Goal: Task Accomplishment & Management: Complete application form

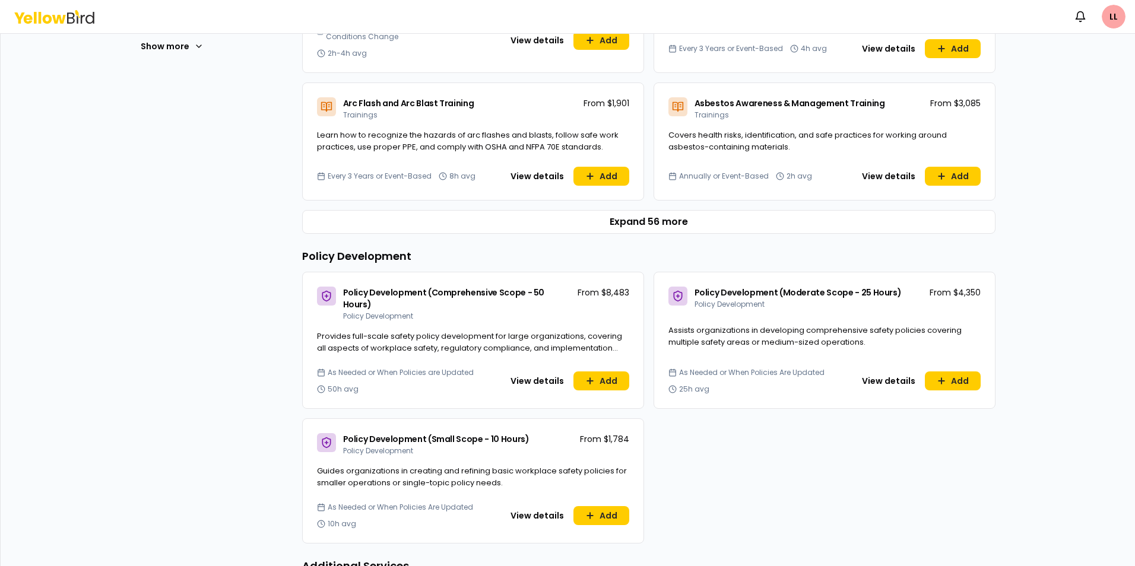
scroll to position [534, 0]
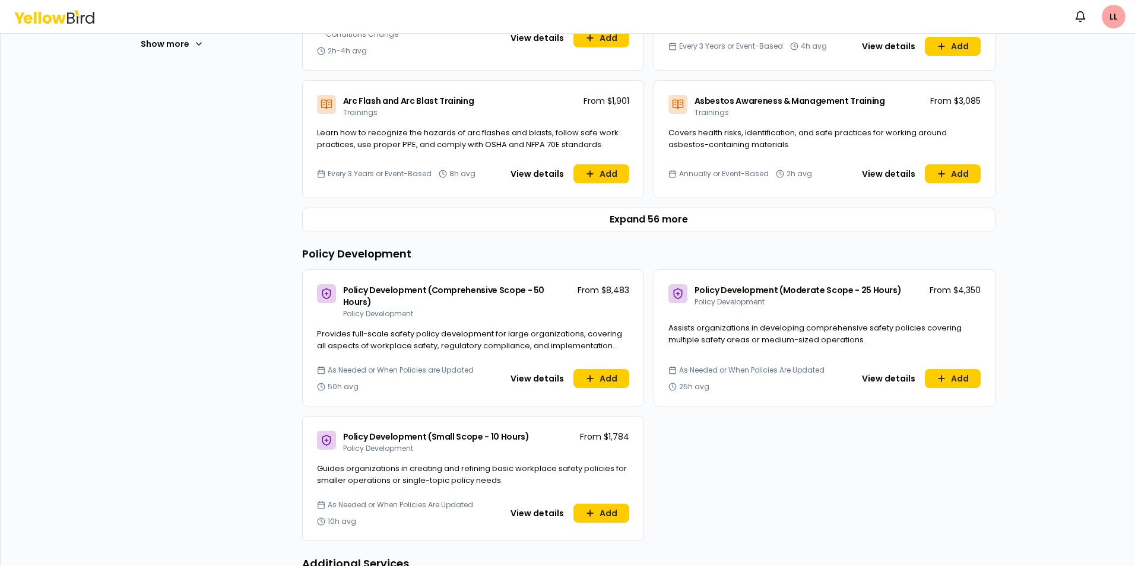
click at [639, 217] on button "Expand 56 more" at bounding box center [648, 220] width 693 height 24
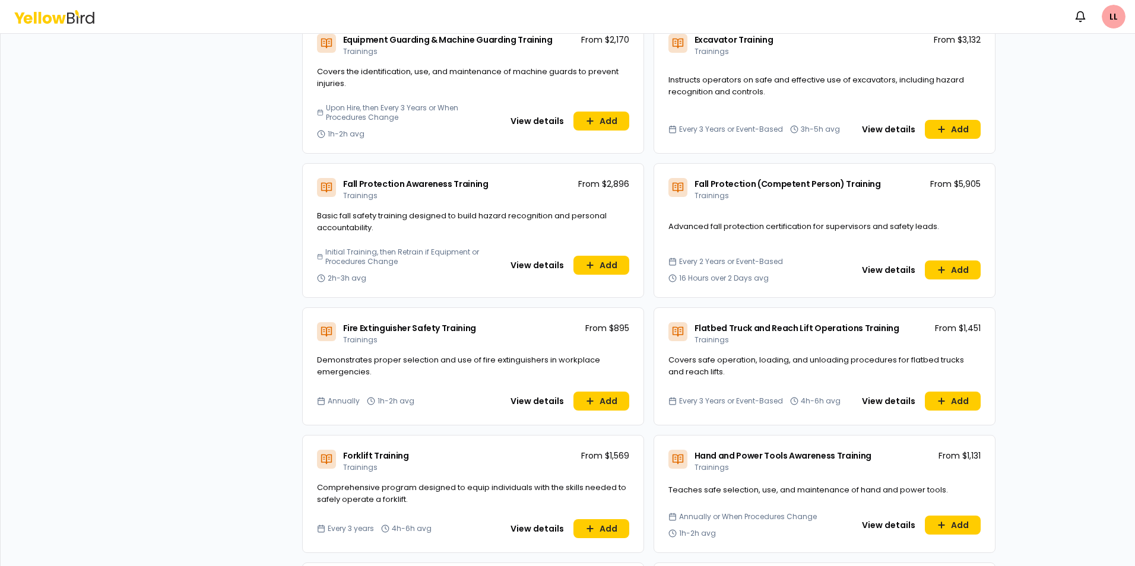
scroll to position [1425, 0]
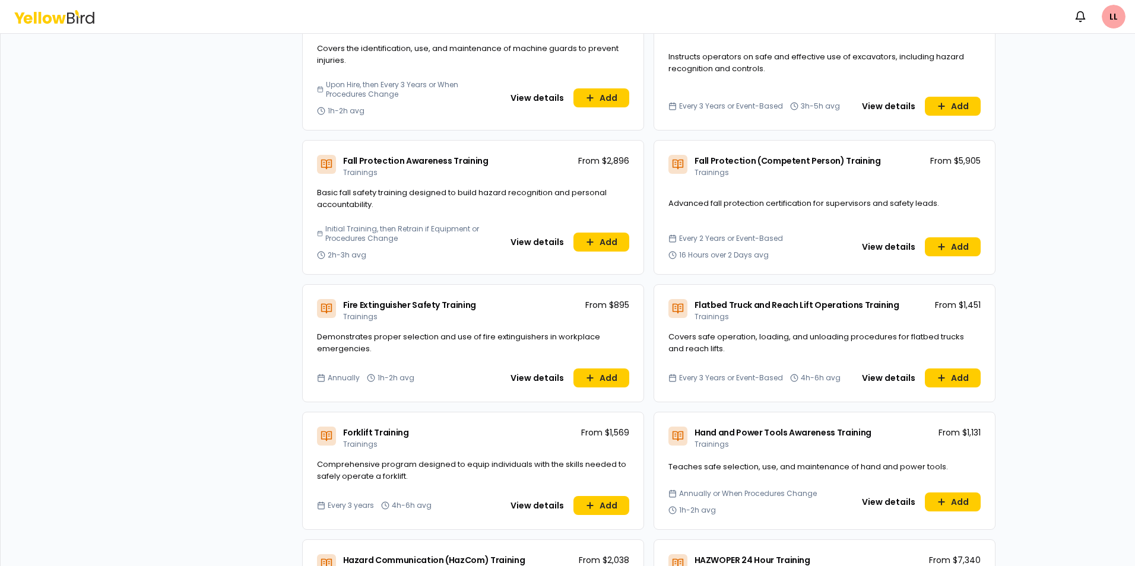
click at [524, 503] on button "View details" at bounding box center [537, 505] width 68 height 19
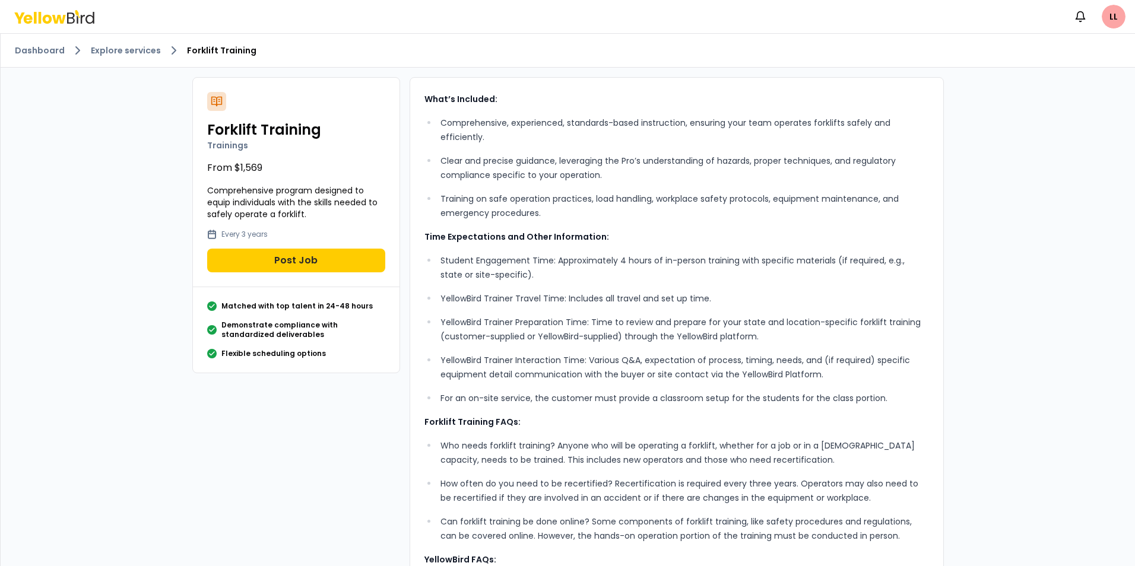
click at [282, 255] on button "Post Job" at bounding box center [296, 261] width 178 height 24
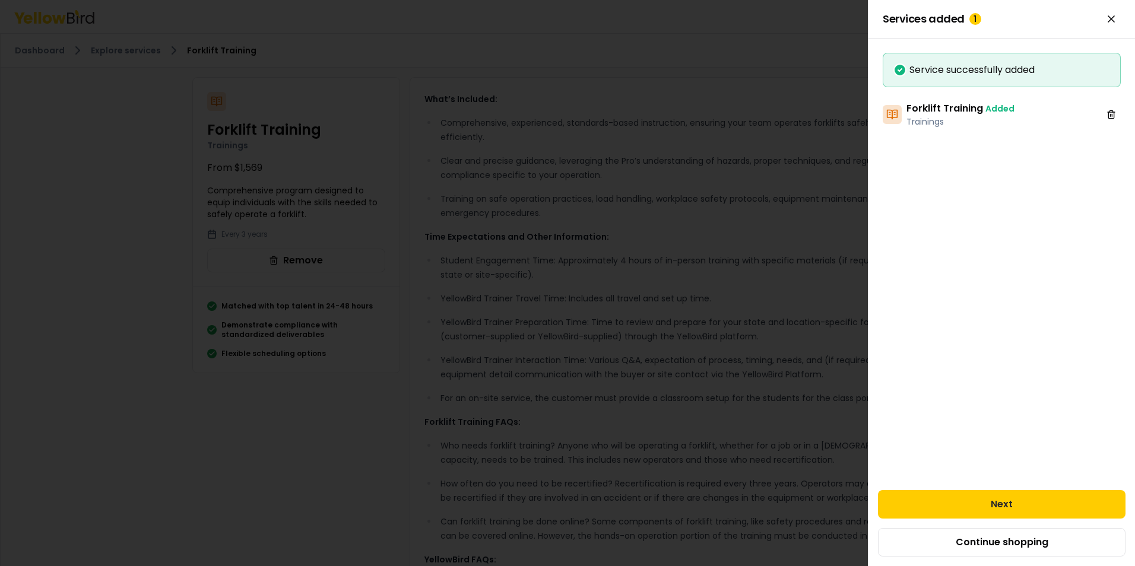
click at [985, 499] on button "Next" at bounding box center [1002, 504] width 248 height 28
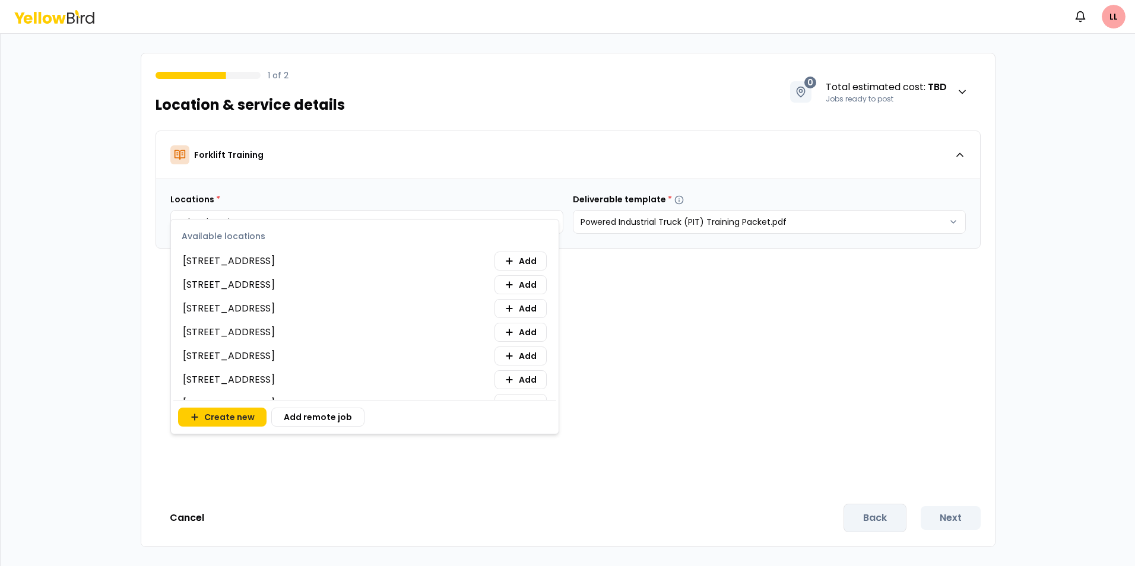
click at [208, 220] on body "Notifications LL 1 of 2 Location & service details 0 Total estimated cost : TBD…" at bounding box center [567, 283] width 1135 height 566
click at [275, 262] on span "22 Town Forest Rd, Oxford, MA 01540" at bounding box center [229, 261] width 92 height 14
click at [255, 332] on span "492 Drum Ave, Somerset, PA 15501" at bounding box center [229, 332] width 92 height 14
click at [519, 334] on span "Add" at bounding box center [528, 332] width 18 height 12
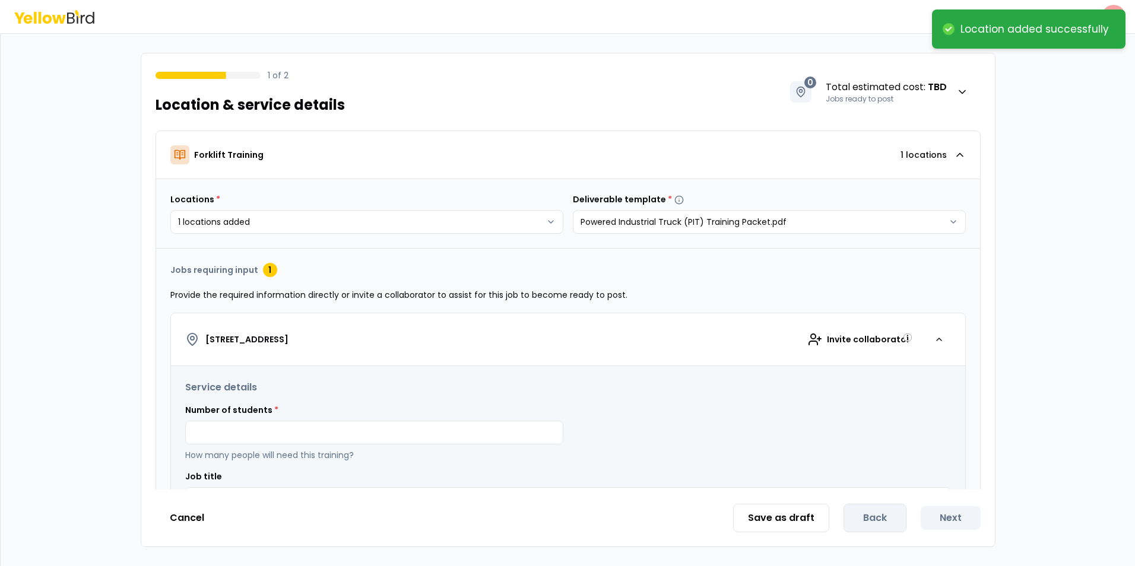
click at [277, 420] on div "Number of students * How many people will need this training?" at bounding box center [374, 432] width 378 height 57
click at [276, 430] on input at bounding box center [374, 433] width 378 height 24
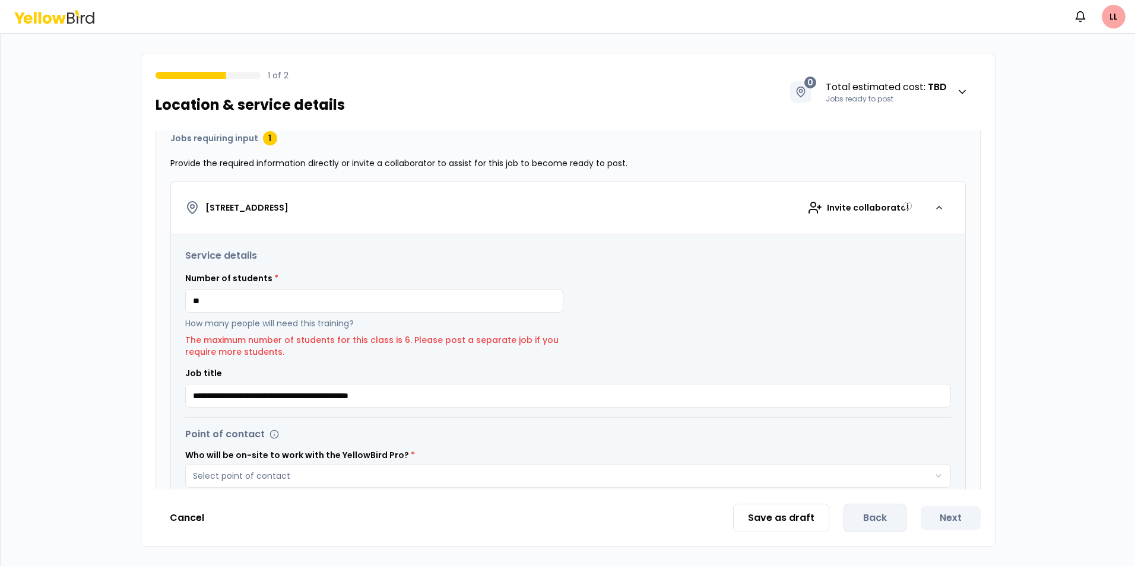
scroll to position [178, 0]
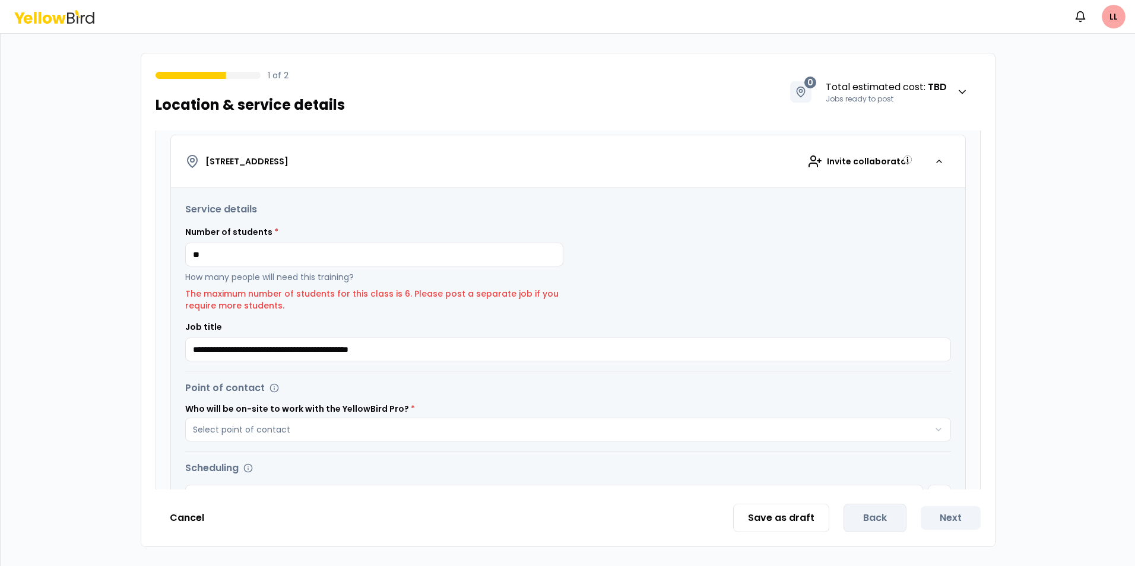
drag, startPoint x: 224, startPoint y: 261, endPoint x: 129, endPoint y: 245, distance: 95.8
click at [131, 245] on div "**********" at bounding box center [568, 300] width 1134 height 532
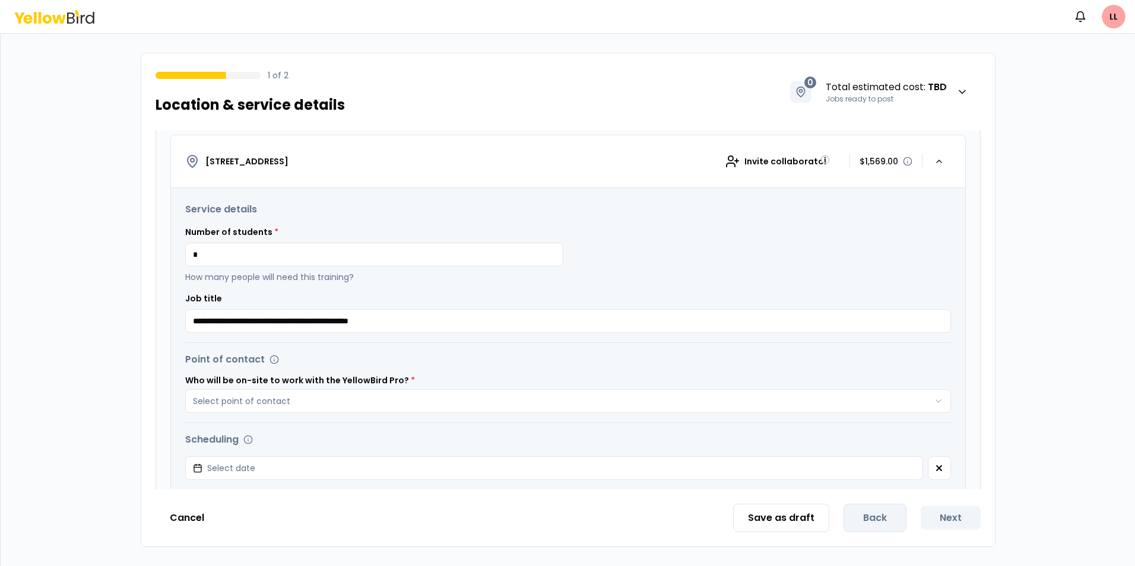
drag, startPoint x: 265, startPoint y: 261, endPoint x: 31, endPoint y: 263, distance: 233.9
click at [31, 263] on div "**********" at bounding box center [568, 300] width 1134 height 532
click at [622, 291] on div "**********" at bounding box center [568, 267] width 766 height 131
drag, startPoint x: 209, startPoint y: 255, endPoint x: 93, endPoint y: 252, distance: 115.8
click at [93, 252] on div "**********" at bounding box center [568, 300] width 1134 height 532
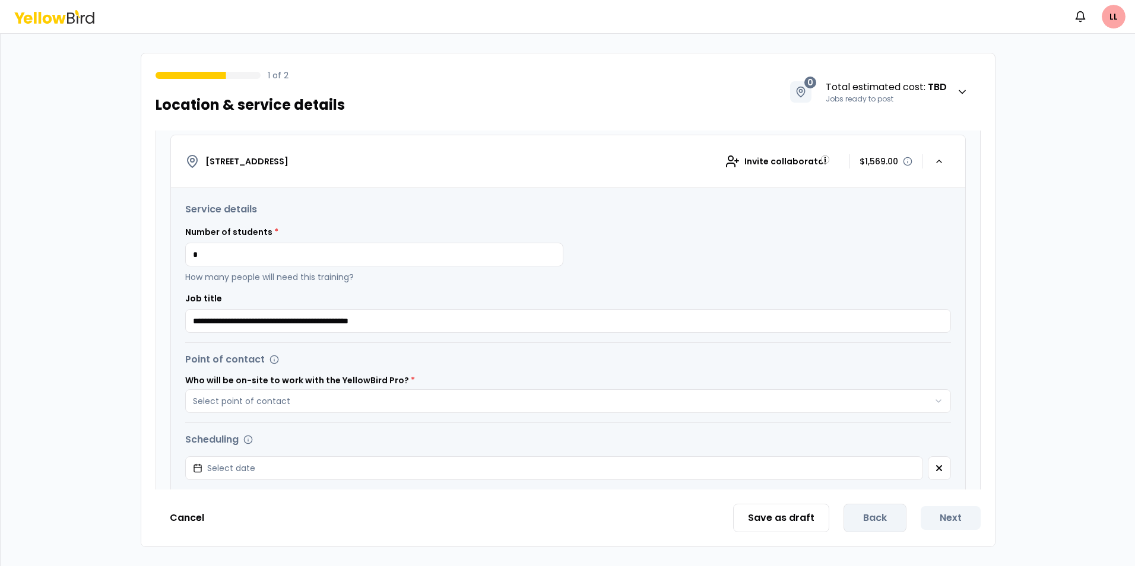
type input "*"
click at [488, 323] on input "**********" at bounding box center [568, 321] width 766 height 24
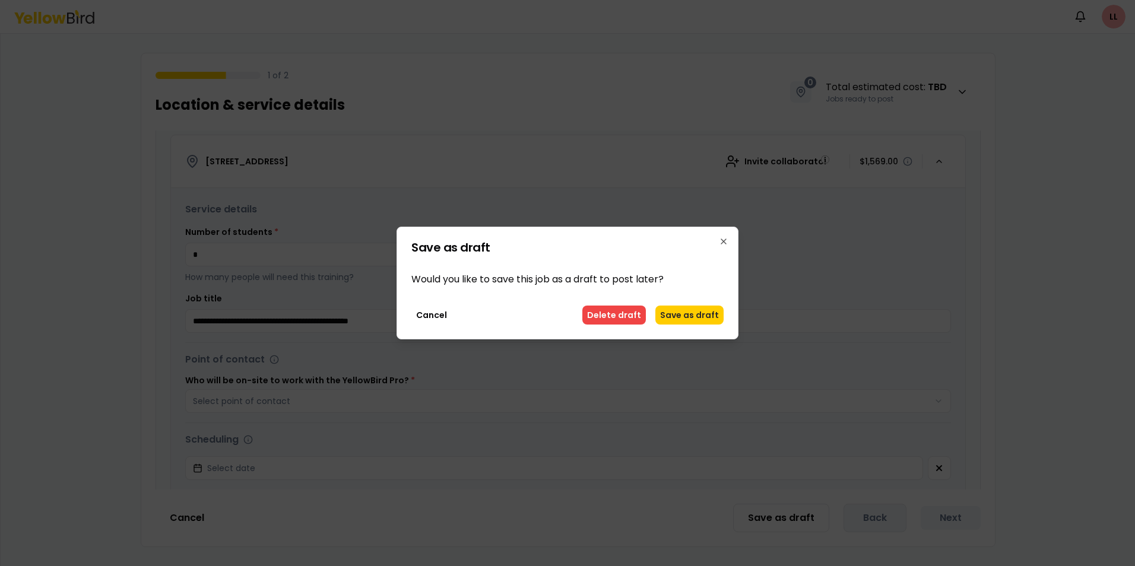
click at [614, 315] on button "Delete draft" at bounding box center [614, 315] width 64 height 19
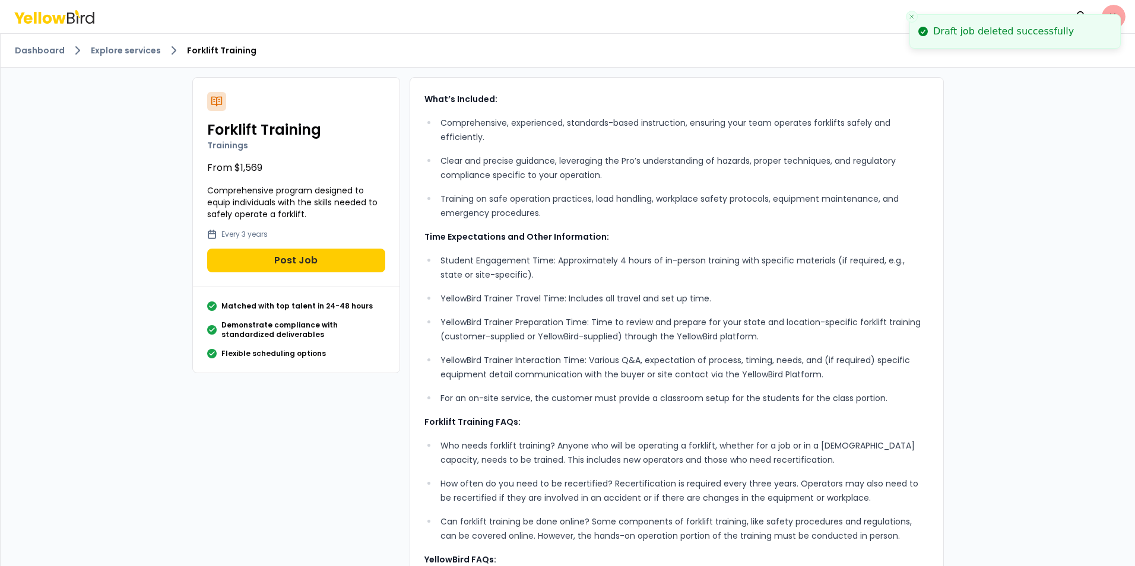
click at [47, 52] on link "Dashboard" at bounding box center [40, 51] width 50 height 12
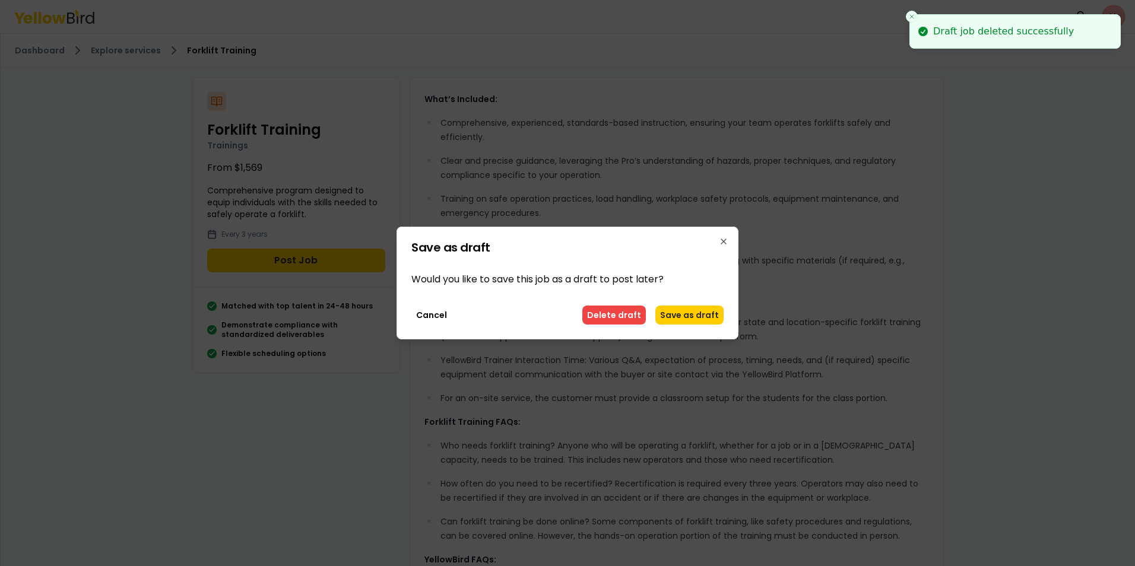
click at [606, 313] on button "Delete draft" at bounding box center [614, 315] width 64 height 19
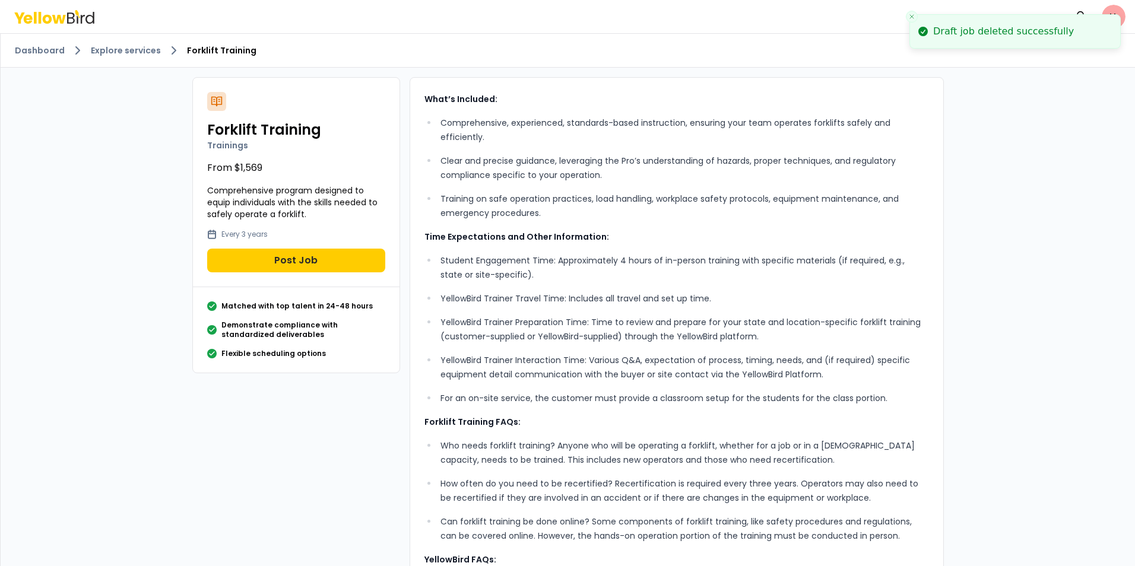
click at [30, 47] on link "Dashboard" at bounding box center [40, 51] width 50 height 12
click at [1027, 160] on div "Dashboard Explore services Forklift Training Forklift Training Trainings From $…" at bounding box center [568, 396] width 1134 height 724
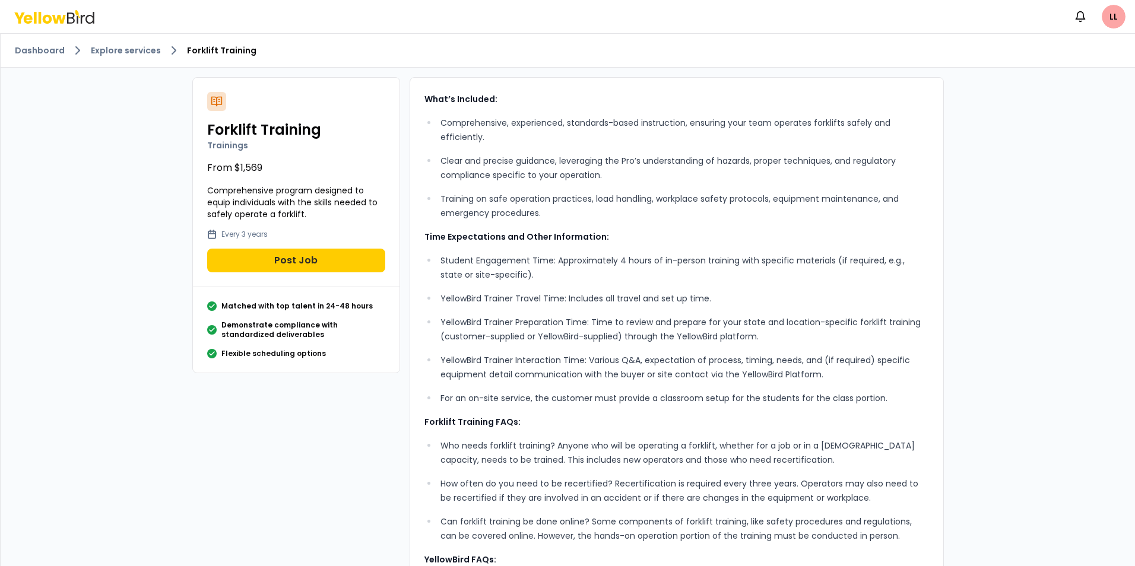
click at [34, 52] on link "Dashboard" at bounding box center [40, 51] width 50 height 12
click at [34, 7] on div "Notifications LL" at bounding box center [567, 16] width 1135 height 33
click at [47, 17] on icon at bounding box center [47, 18] width 9 height 9
click at [119, 44] on ol "Dashboard Explore services Forklift Training" at bounding box center [568, 50] width 1106 height 14
click at [115, 46] on link "Explore services" at bounding box center [126, 51] width 70 height 12
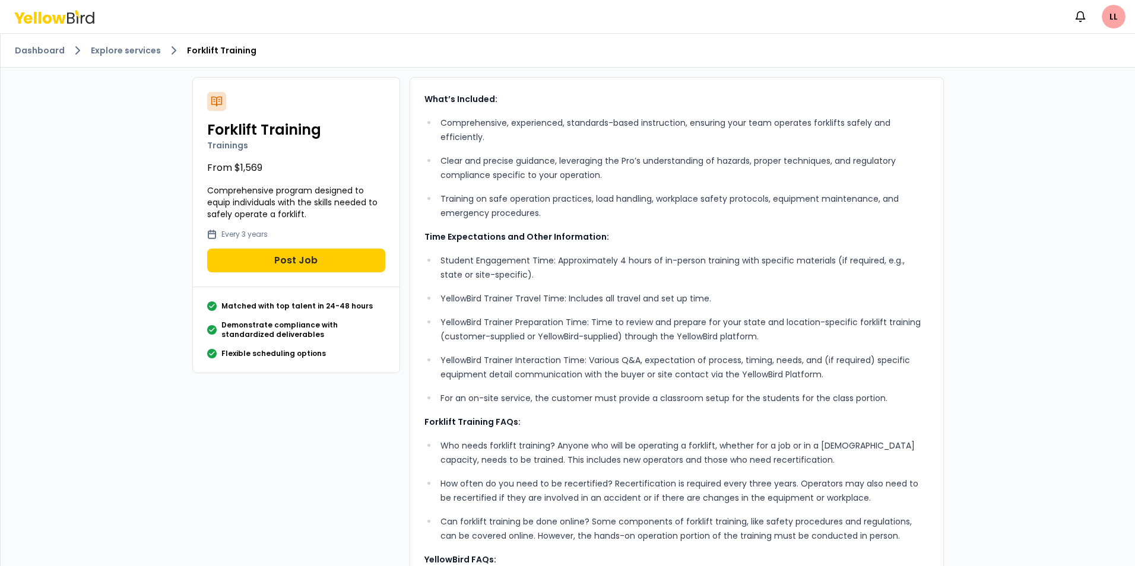
click at [27, 53] on link "Dashboard" at bounding box center [40, 51] width 50 height 12
click at [51, 49] on link "Dashboard" at bounding box center [40, 51] width 50 height 12
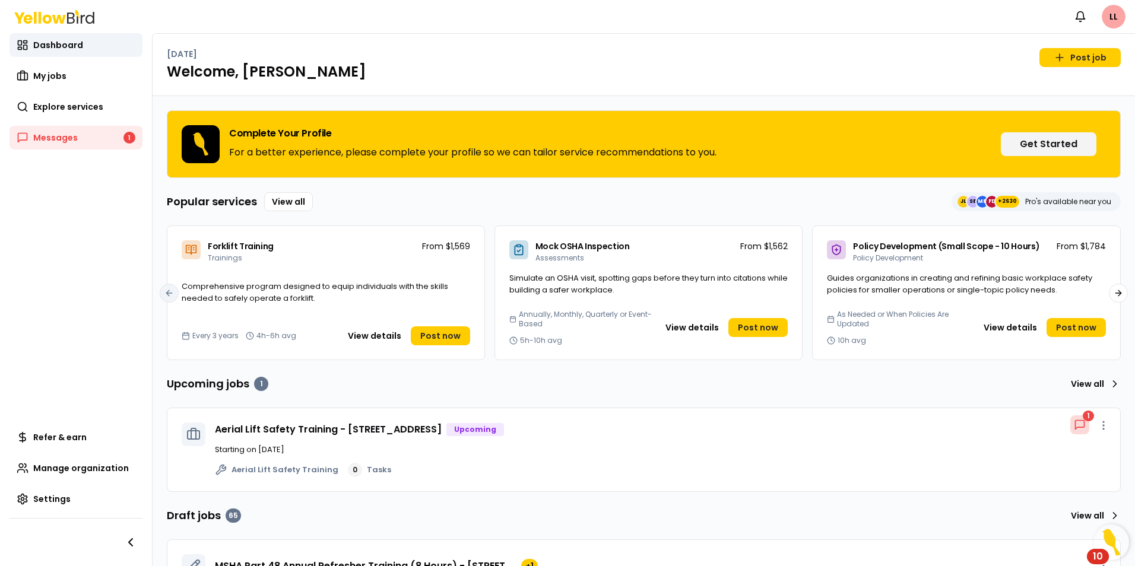
drag, startPoint x: 45, startPoint y: 104, endPoint x: 159, endPoint y: 101, distance: 114.6
click at [45, 104] on span "Explore services" at bounding box center [68, 107] width 70 height 12
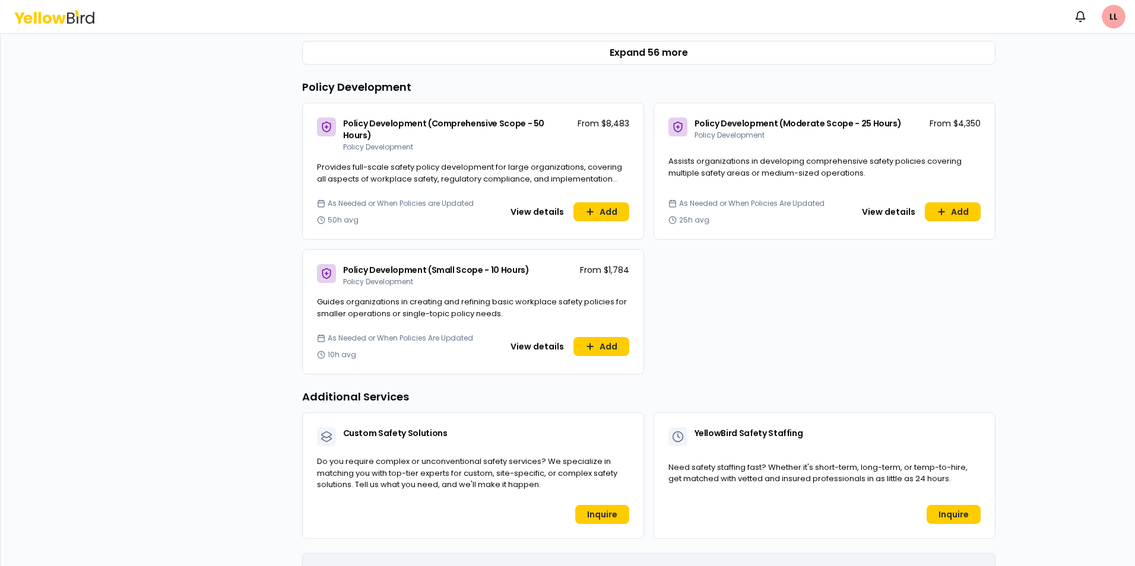
scroll to position [748, 0]
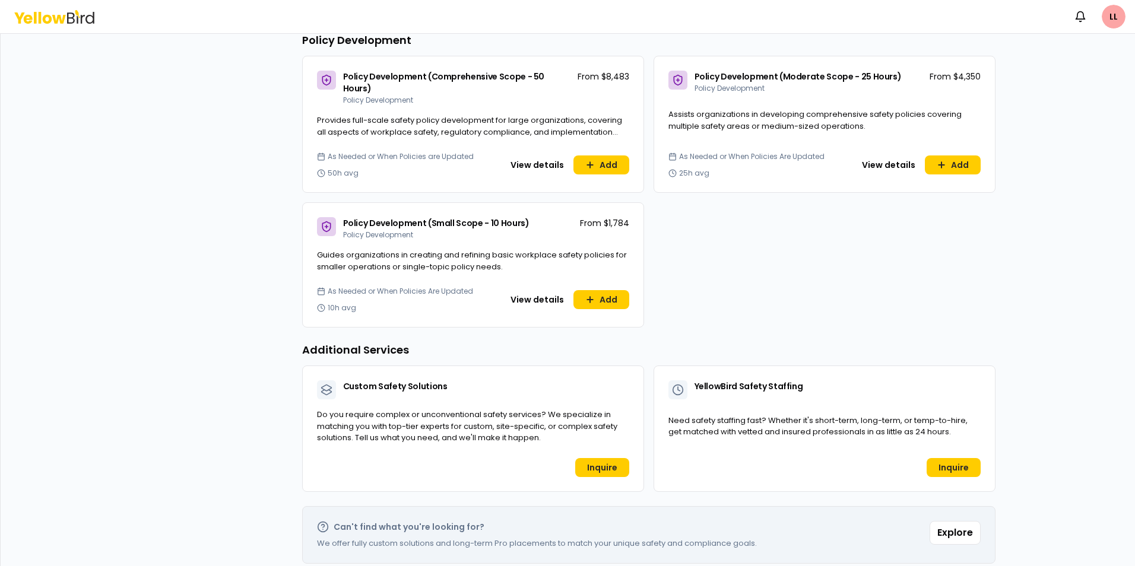
click at [589, 458] on link "Inquire" at bounding box center [602, 467] width 54 height 19
